Goal: Transaction & Acquisition: Purchase product/service

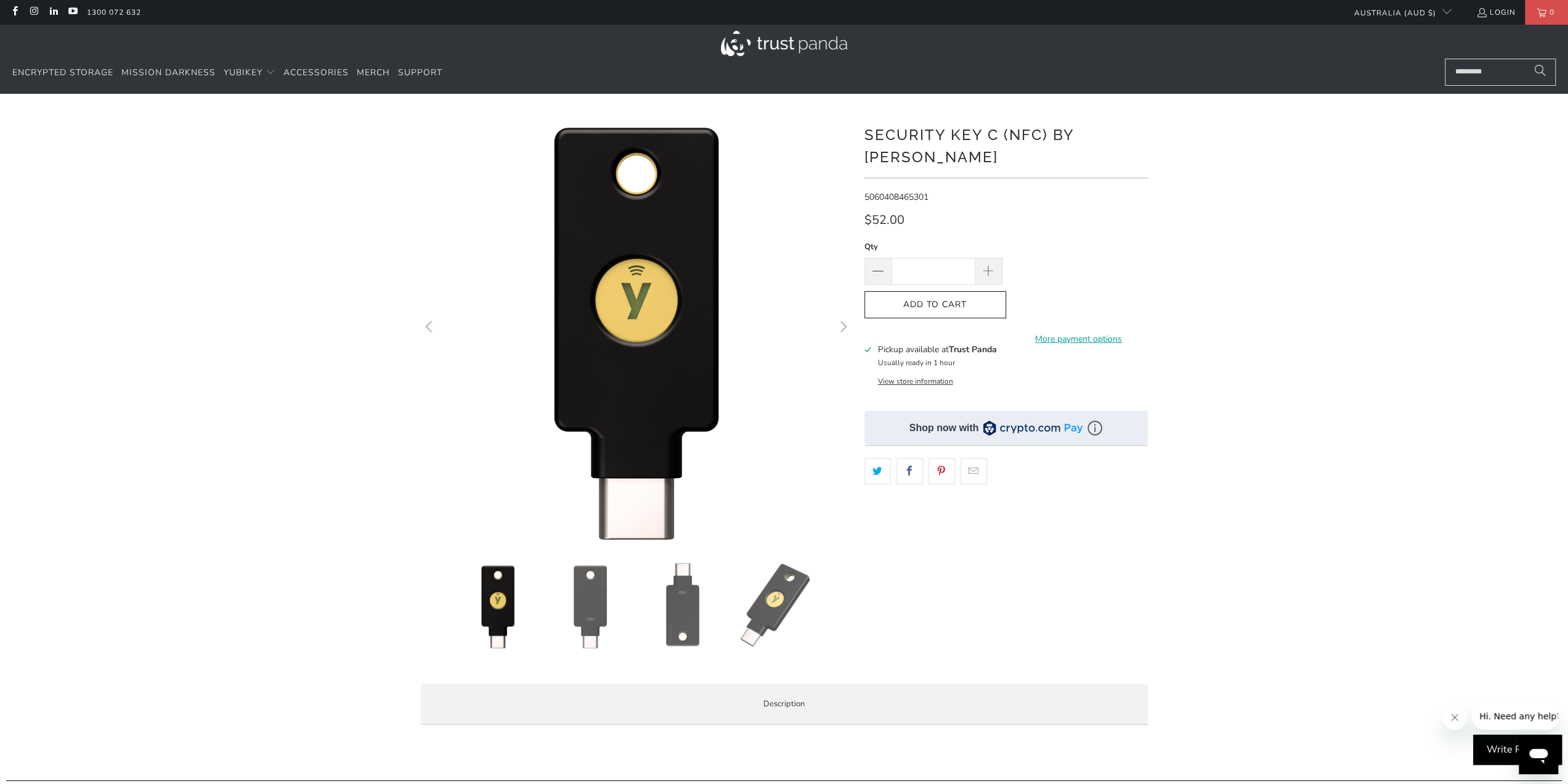
click at [676, 622] on img at bounding box center [682, 605] width 86 height 86
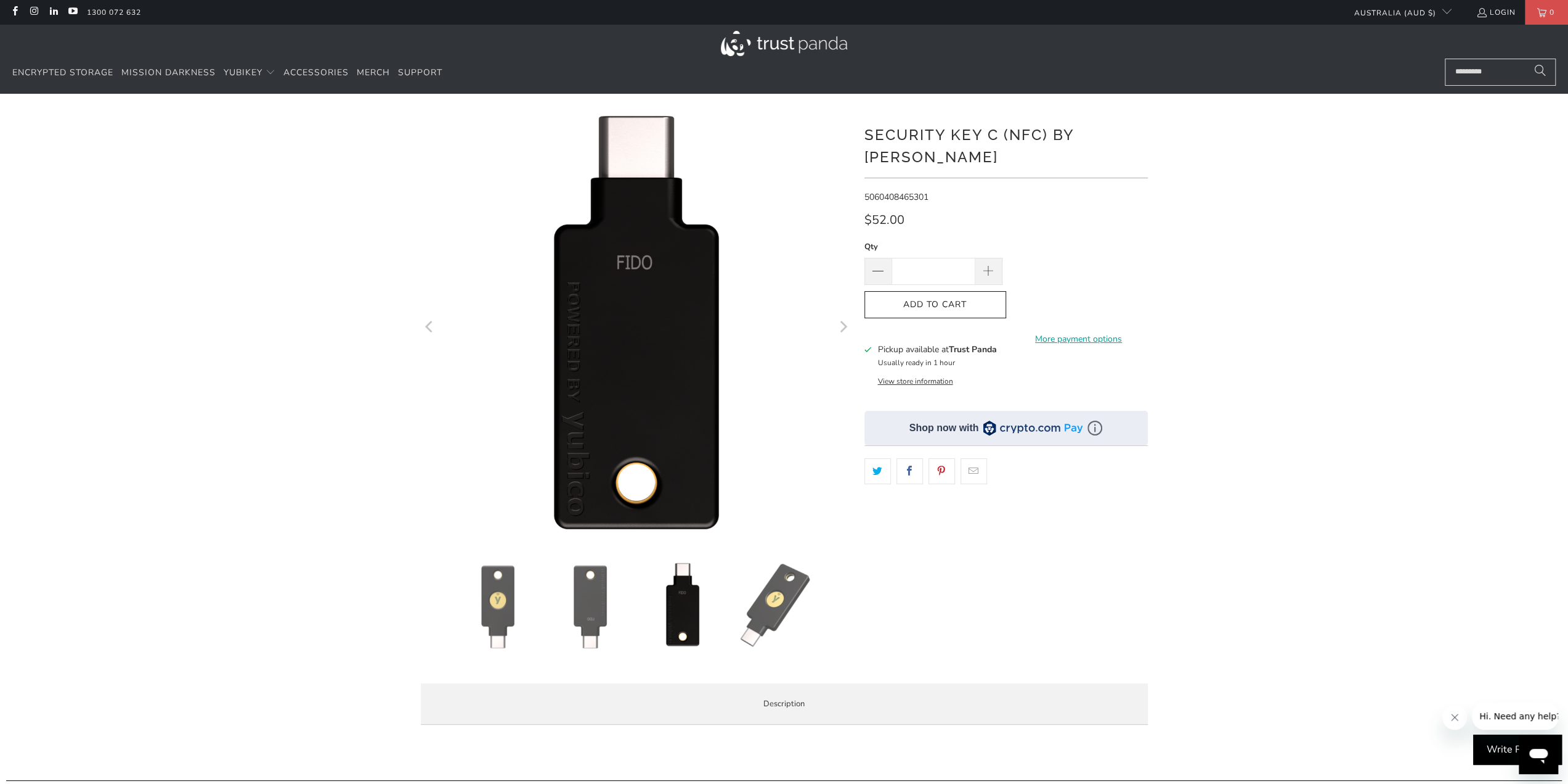
click at [762, 616] on img at bounding box center [775, 605] width 86 height 86
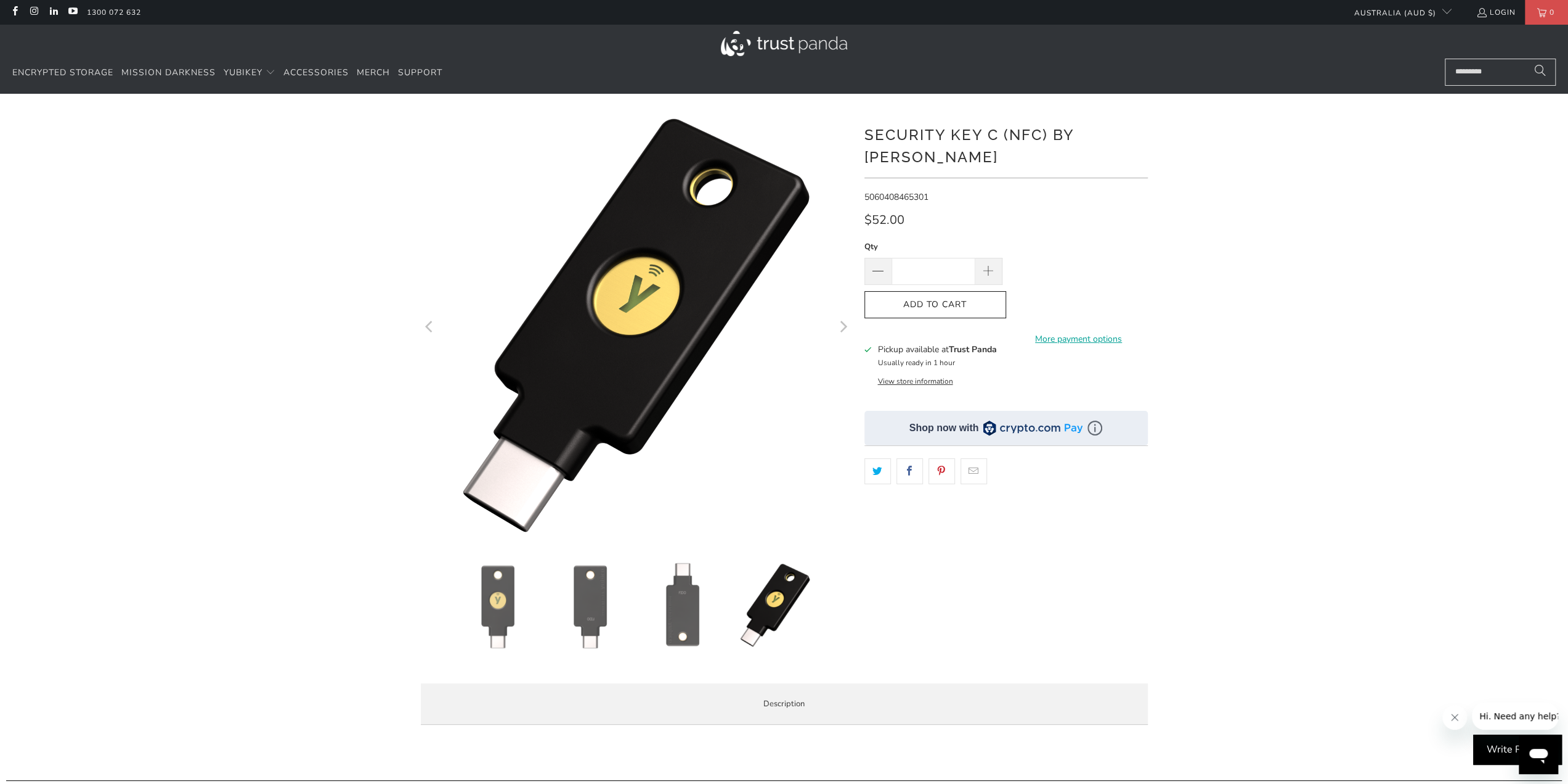
click at [569, 596] on img at bounding box center [590, 605] width 86 height 86
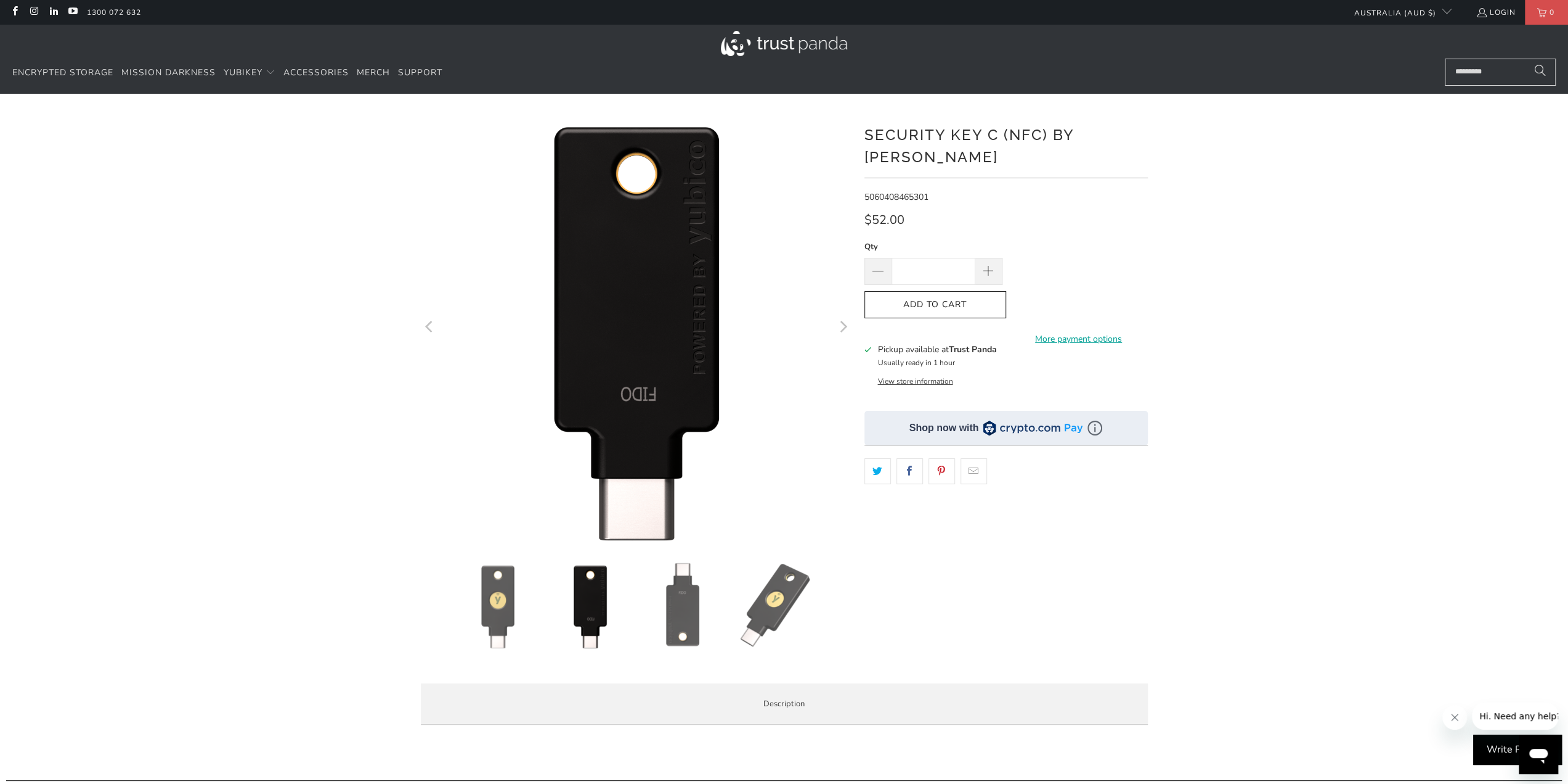
click at [527, 596] on img at bounding box center [497, 605] width 86 height 86
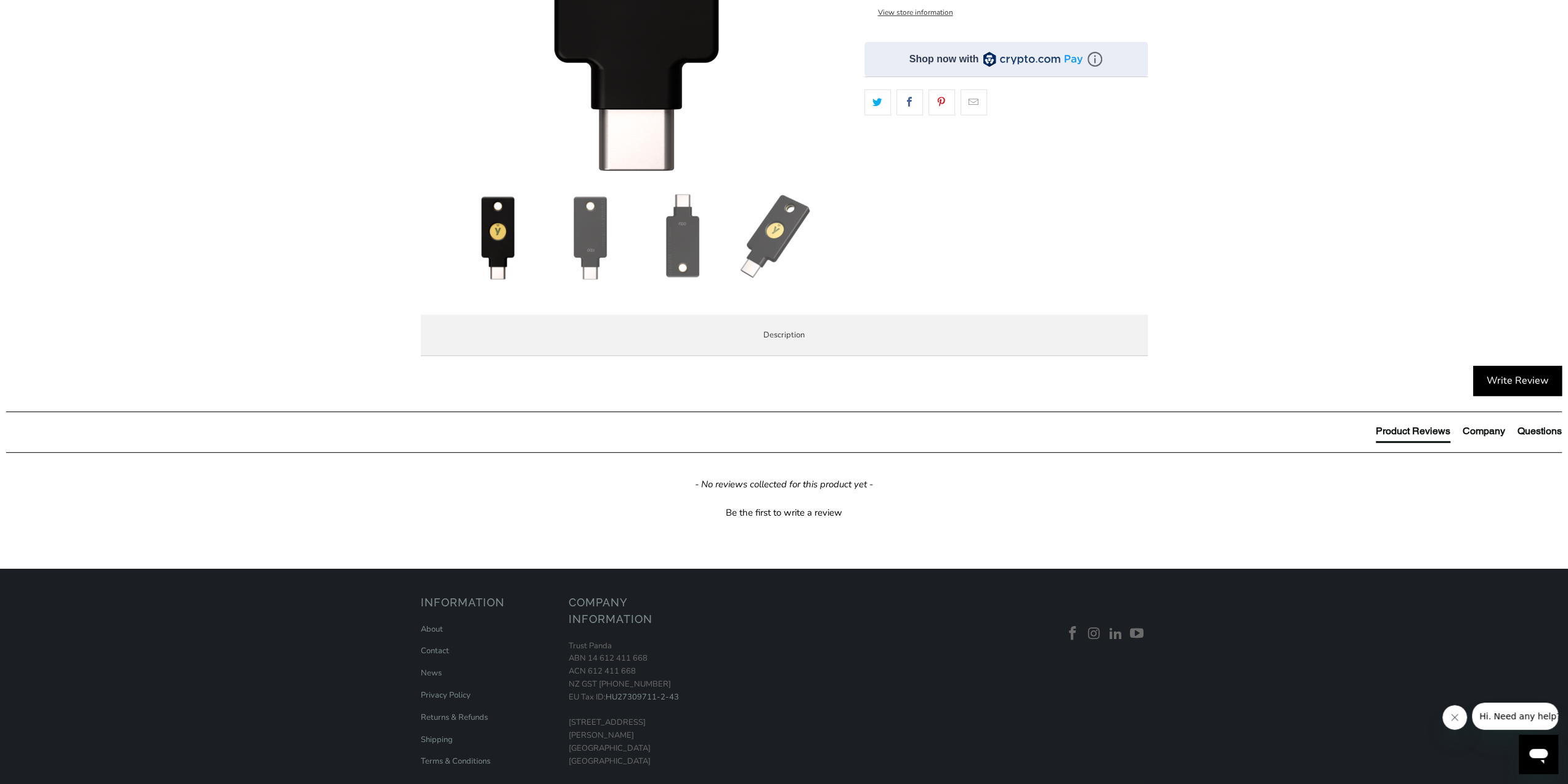
scroll to position [370, 0]
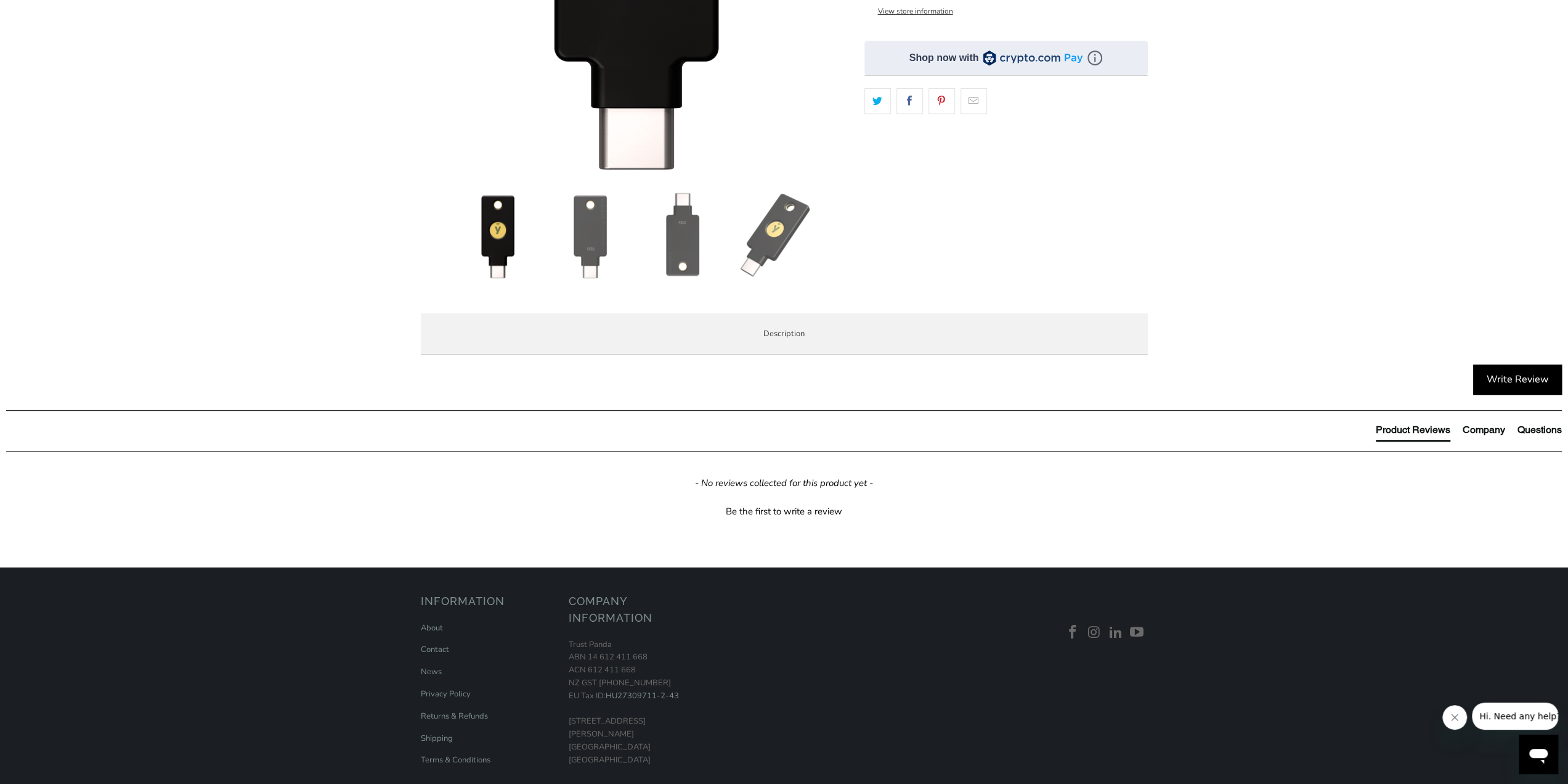
drag, startPoint x: 632, startPoint y: 583, endPoint x: 658, endPoint y: 585, distance: 26.1
click at [0, 0] on p "The Security Key C NFC by [PERSON_NAME] is FIDO and FIDO2 certified. It works w…" at bounding box center [0, 0] width 0 height 0
drag, startPoint x: 632, startPoint y: 584, endPoint x: 660, endPoint y: 584, distance: 28.0
click at [0, 0] on p "The Security Key C NFC by [PERSON_NAME] is FIDO and FIDO2 certified. It works w…" at bounding box center [0, 0] width 0 height 0
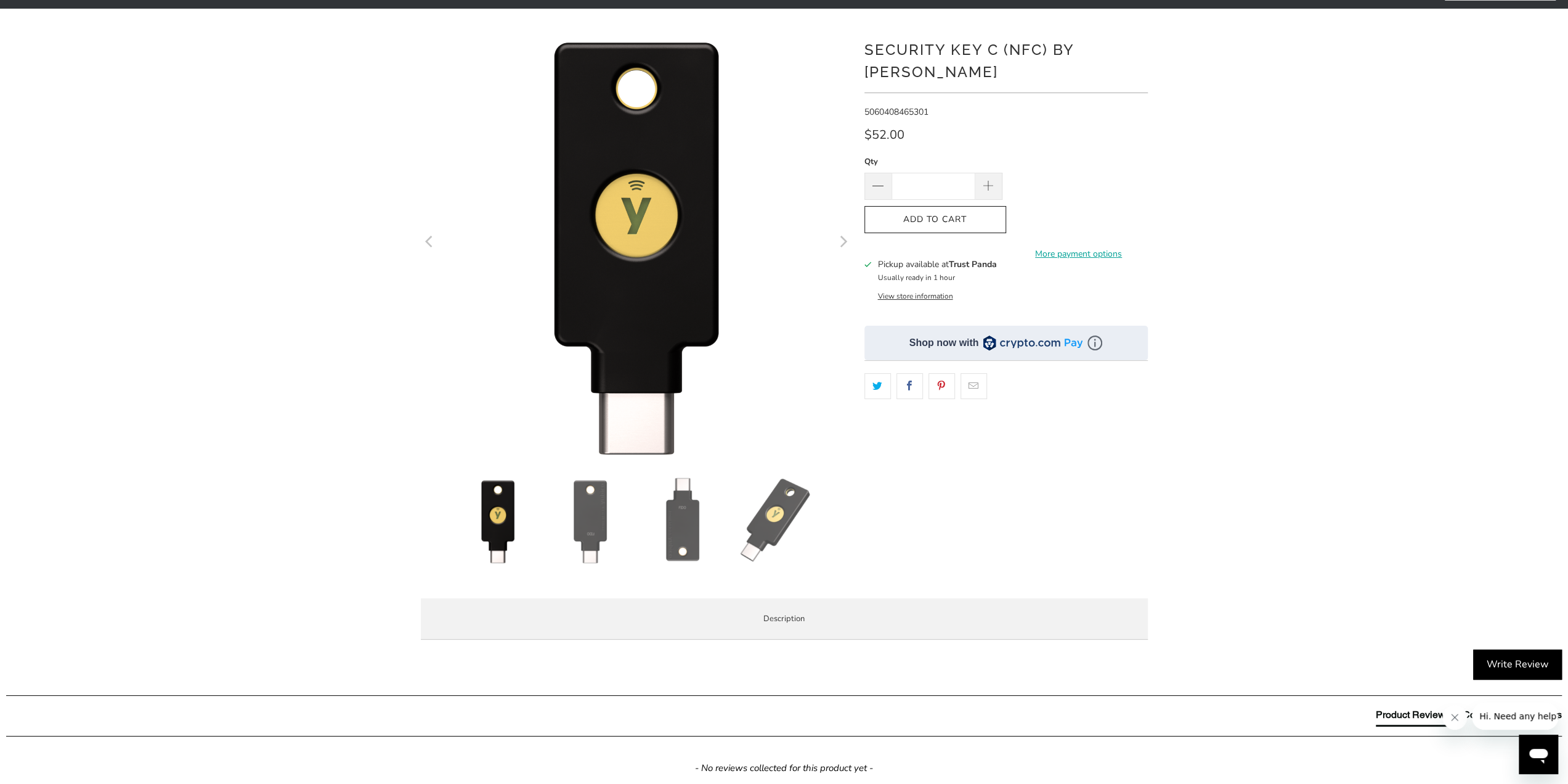
scroll to position [0, 0]
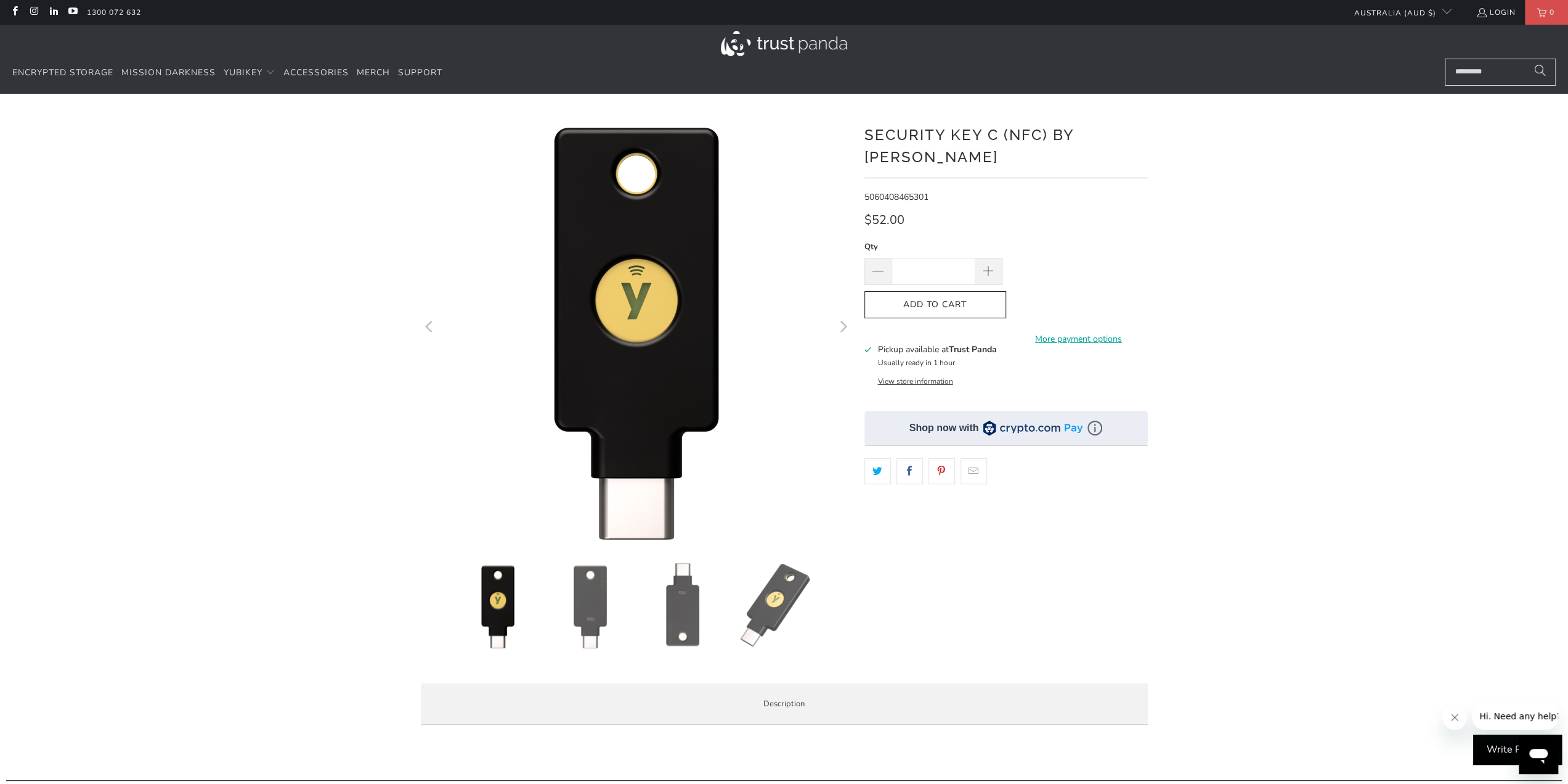
click at [682, 607] on img at bounding box center [682, 605] width 86 height 86
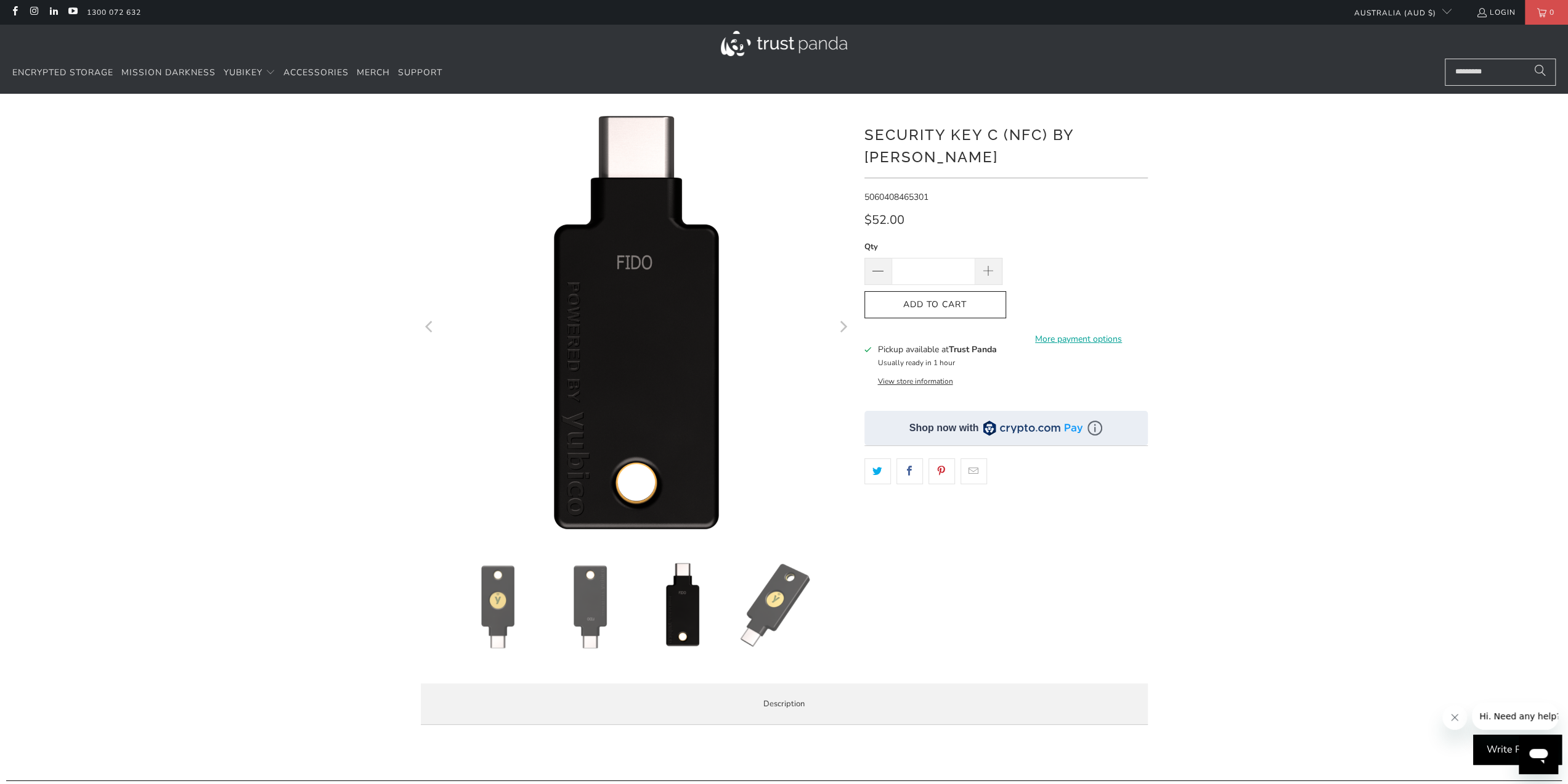
click at [606, 602] on img at bounding box center [590, 605] width 86 height 86
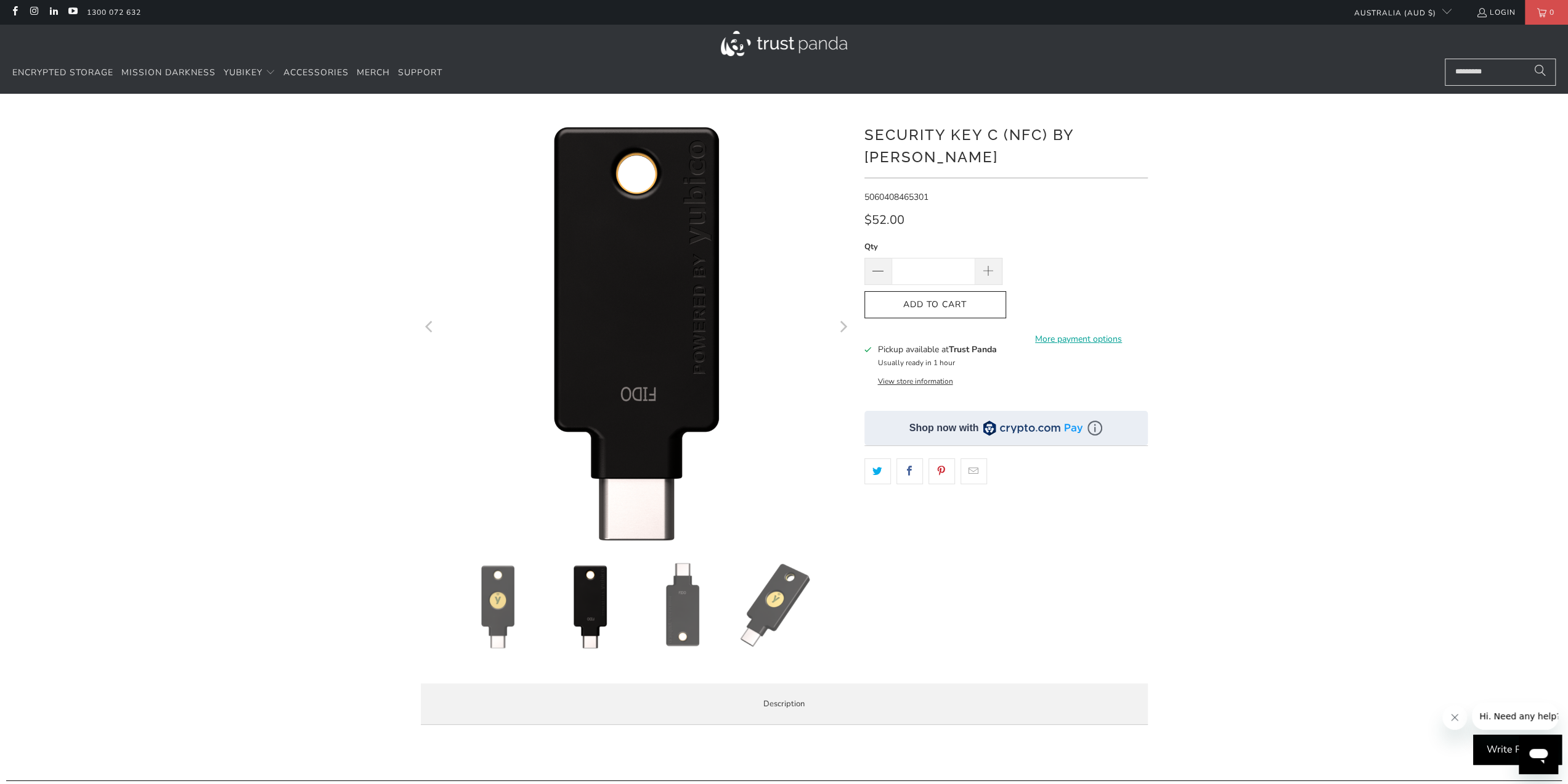
click at [483, 593] on img at bounding box center [497, 605] width 86 height 86
click at [784, 605] on img at bounding box center [775, 605] width 86 height 86
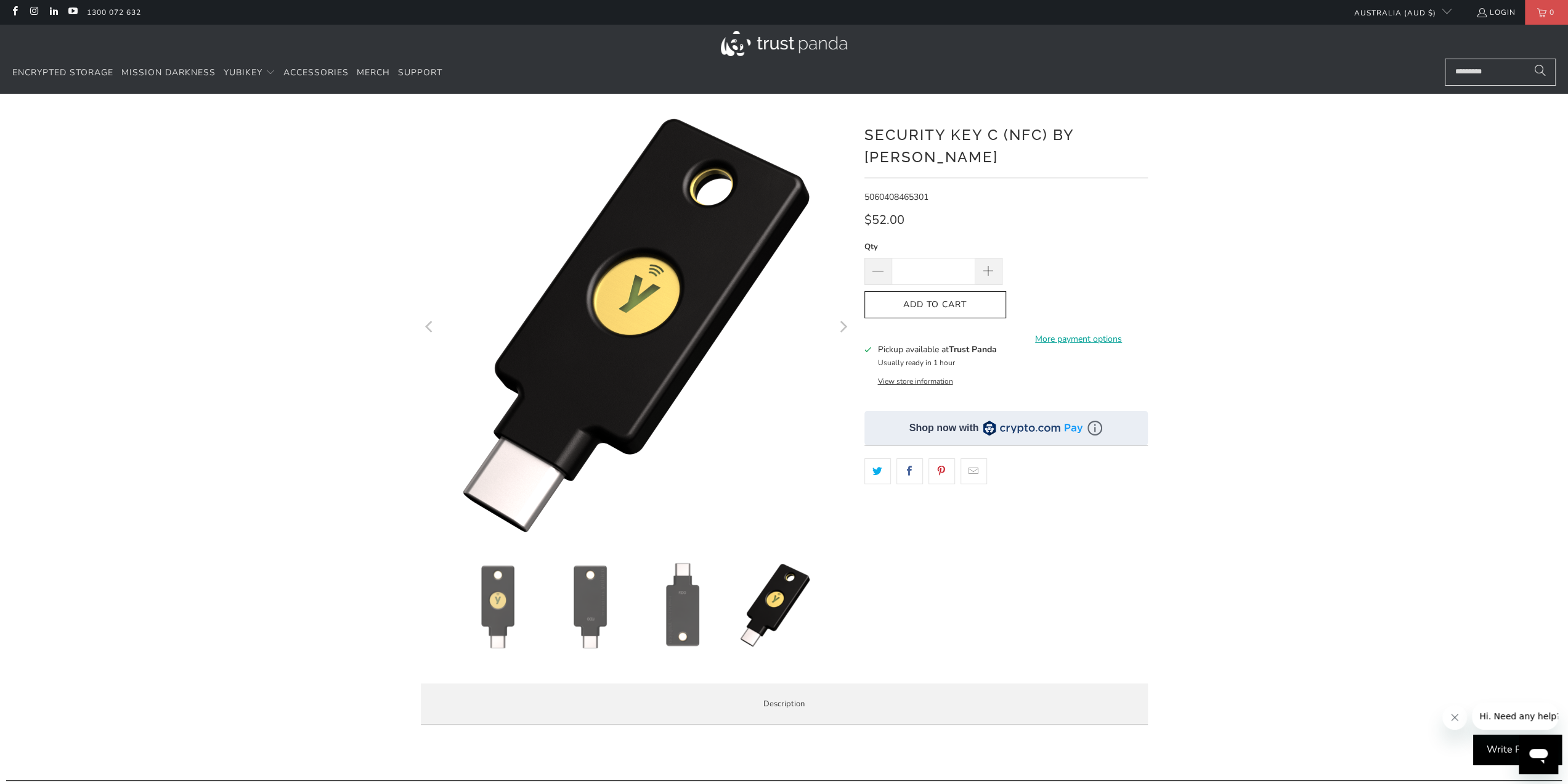
click at [894, 376] on button "View store information" at bounding box center [915, 381] width 75 height 10
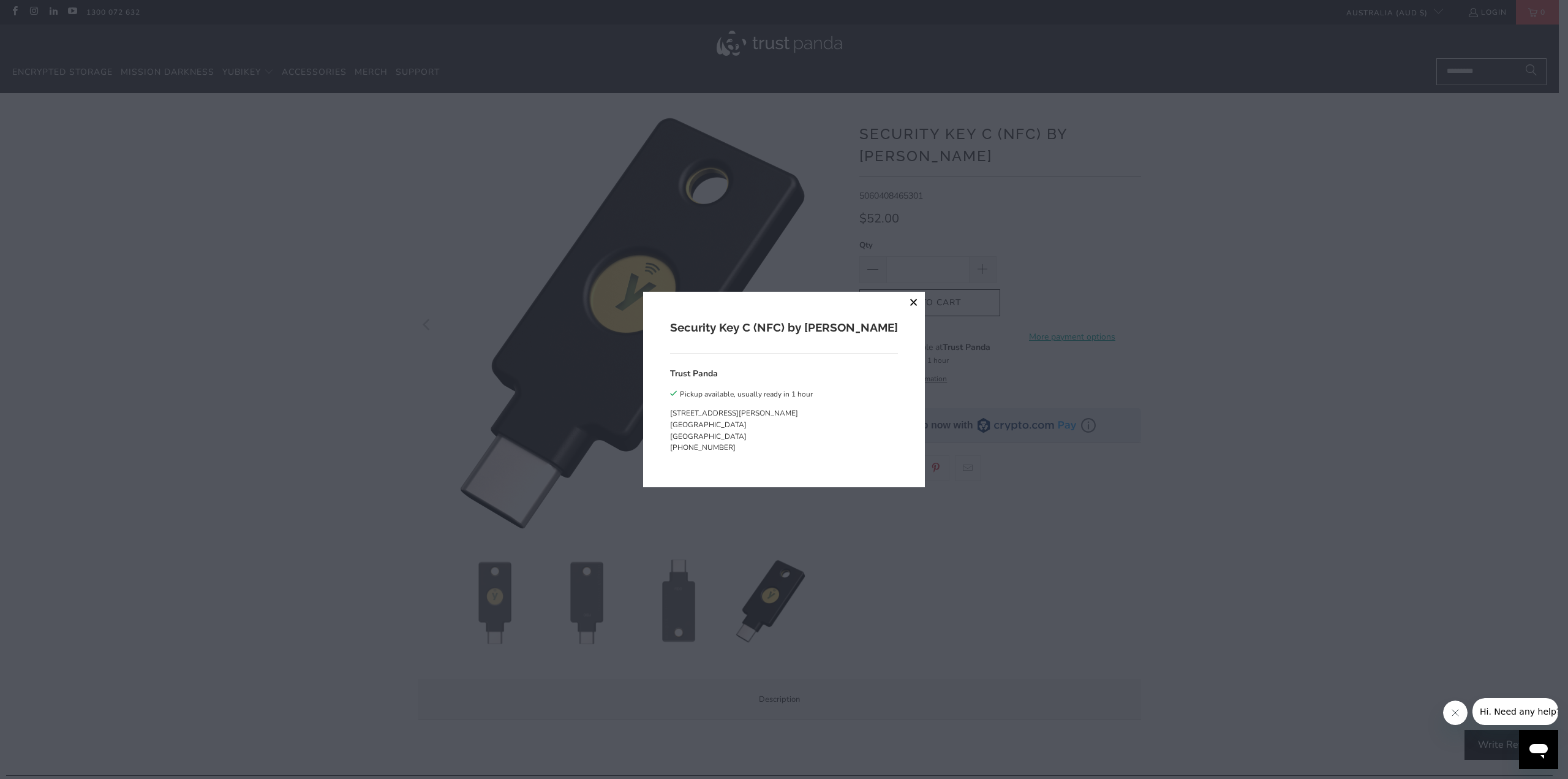
click at [903, 303] on button "close" at bounding box center [914, 303] width 22 height 22
